Goal: Information Seeking & Learning: Find contact information

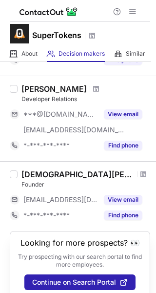
scroll to position [126, 0]
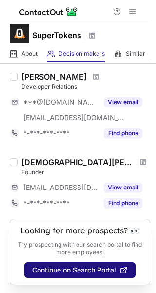
click at [61, 265] on button "Continue on Search Portal" at bounding box center [79, 270] width 111 height 16
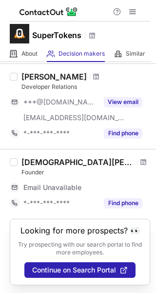
scroll to position [126, 0]
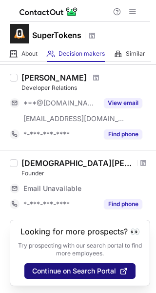
click at [60, 272] on span "Continue on Search Portal" at bounding box center [74, 271] width 84 height 8
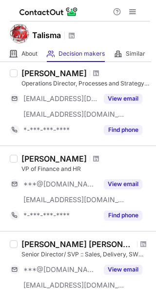
scroll to position [45, 0]
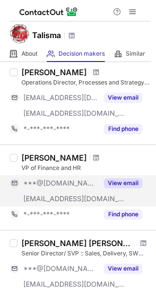
click at [118, 188] on button "View email" at bounding box center [123, 183] width 39 height 10
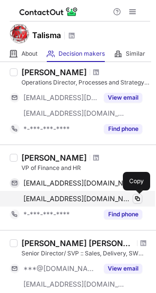
click at [137, 202] on span at bounding box center [138, 199] width 8 height 8
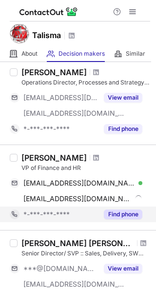
click at [131, 214] on button "Find phone" at bounding box center [123, 215] width 39 height 10
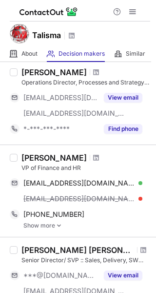
click at [59, 228] on img at bounding box center [59, 225] width 6 height 7
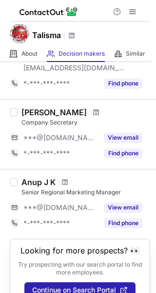
scroll to position [716, 0]
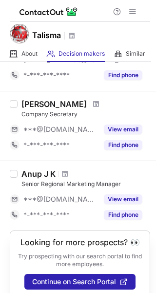
scroll to position [693, 0]
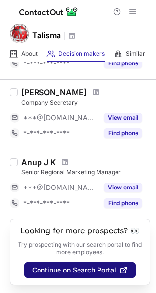
click at [93, 268] on span "Continue on Search Portal" at bounding box center [74, 270] width 84 height 8
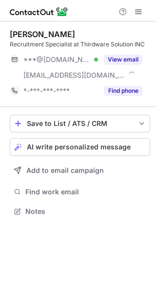
scroll to position [205, 156]
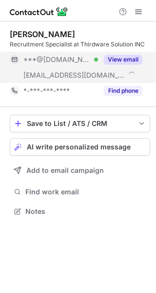
click at [115, 61] on button "View email" at bounding box center [123, 60] width 39 height 10
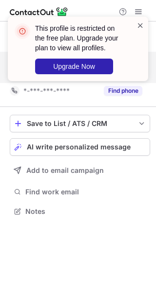
click at [138, 26] on span at bounding box center [141, 26] width 8 height 10
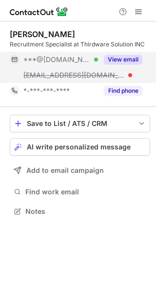
click at [106, 55] on button "View email" at bounding box center [123, 60] width 39 height 10
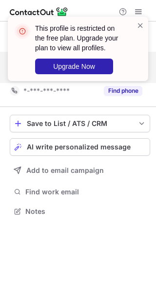
click at [135, 26] on div "This profile is restricted on the free plan. Upgrade your plan to view all prof…" at bounding box center [74, 49] width 125 height 57
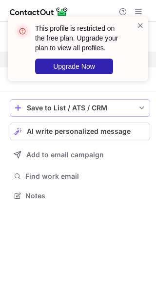
scroll to position [189, 156]
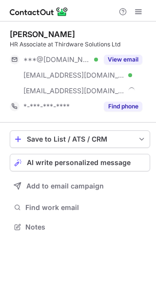
scroll to position [220, 156]
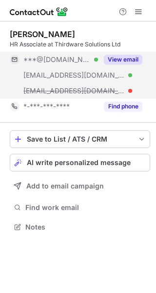
click at [120, 58] on button "View email" at bounding box center [123, 60] width 39 height 10
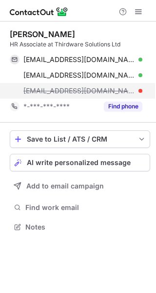
click at [42, 92] on span "rashmi.kalwar@tspl.com" at bounding box center [79, 90] width 112 height 9
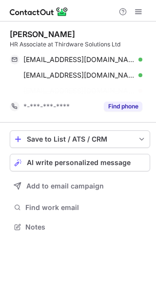
scroll to position [205, 156]
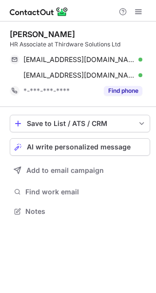
click at [106, 105] on div "Rashmi Kalwar HR Associate at Thirdware Solutions Ltd liebehassen@gmail.com Ver…" at bounding box center [80, 63] width 141 height 85
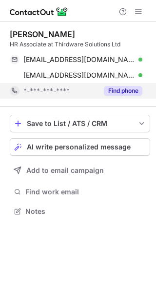
click at [106, 97] on div "Find phone" at bounding box center [120, 91] width 44 height 16
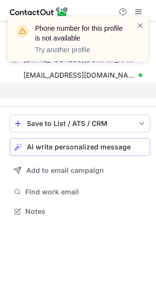
scroll to position [189, 156]
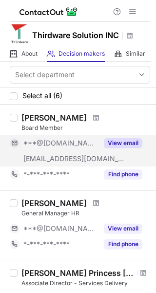
click at [112, 142] on button "View email" at bounding box center [123, 143] width 39 height 10
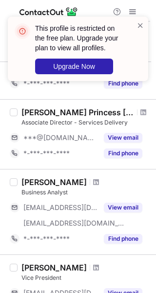
scroll to position [162, 0]
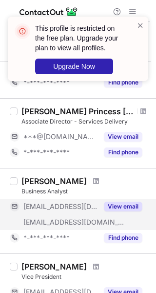
click at [116, 206] on button "View email" at bounding box center [123, 207] width 39 height 10
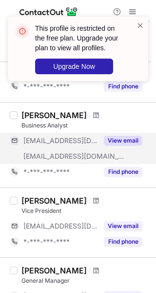
scroll to position [229, 0]
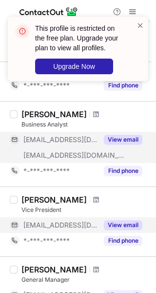
click at [118, 224] on button "View email" at bounding box center [123, 225] width 39 height 10
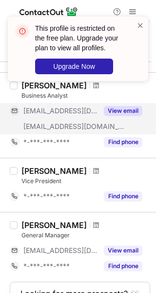
scroll to position [262, 0]
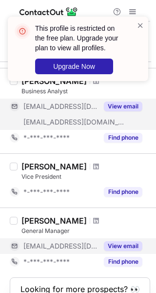
click at [124, 246] on button "View email" at bounding box center [123, 246] width 39 height 10
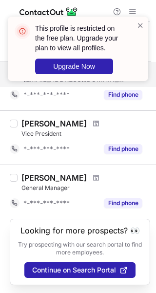
scroll to position [305, 0]
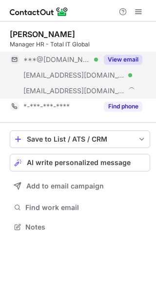
scroll to position [220, 156]
click at [118, 57] on button "View email" at bounding box center [123, 60] width 39 height 10
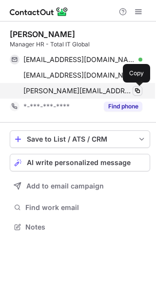
click at [142, 90] on button at bounding box center [138, 91] width 10 height 10
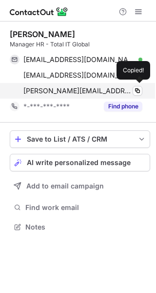
click at [141, 95] on div "ruchira.k@totalitglobal.com Copied!" at bounding box center [76, 91] width 133 height 16
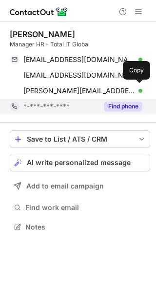
scroll to position [220, 156]
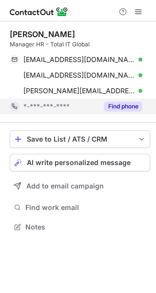
click at [110, 101] on div "Find phone" at bounding box center [120, 107] width 44 height 16
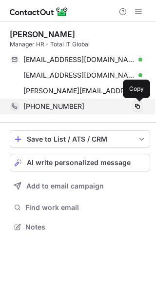
click at [142, 105] on button at bounding box center [138, 107] width 10 height 10
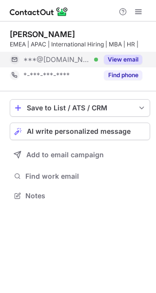
scroll to position [189, 156]
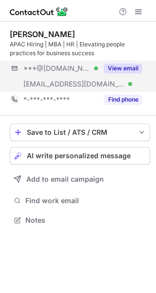
scroll to position [213, 156]
click at [108, 71] on button "View email" at bounding box center [123, 68] width 39 height 10
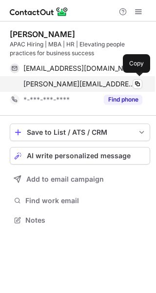
click at [132, 83] on div "kritika.d@totalitglobal.com Verified" at bounding box center [82, 84] width 119 height 9
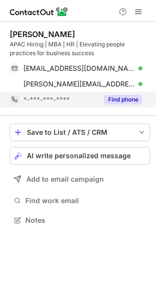
click at [116, 95] on button "Find phone" at bounding box center [123, 100] width 39 height 10
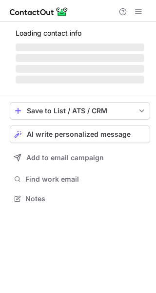
scroll to position [205, 156]
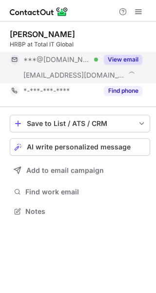
click at [119, 62] on button "View email" at bounding box center [123, 60] width 39 height 10
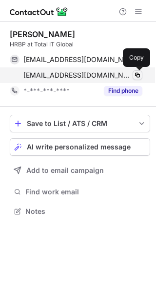
click at [134, 74] on span at bounding box center [138, 75] width 8 height 8
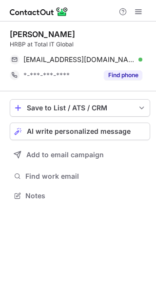
scroll to position [189, 156]
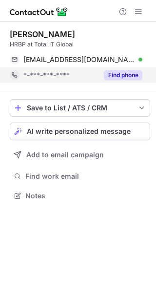
click at [115, 80] on button "Find phone" at bounding box center [123, 75] width 39 height 10
